Goal: Task Accomplishment & Management: Complete application form

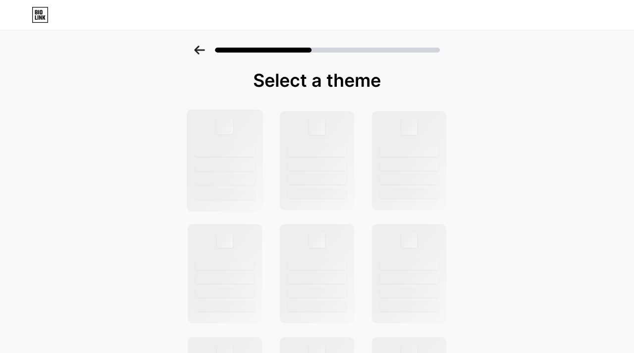
click at [211, 147] on div at bounding box center [225, 151] width 60 height 10
